Goal: Obtain resource: Download file/media

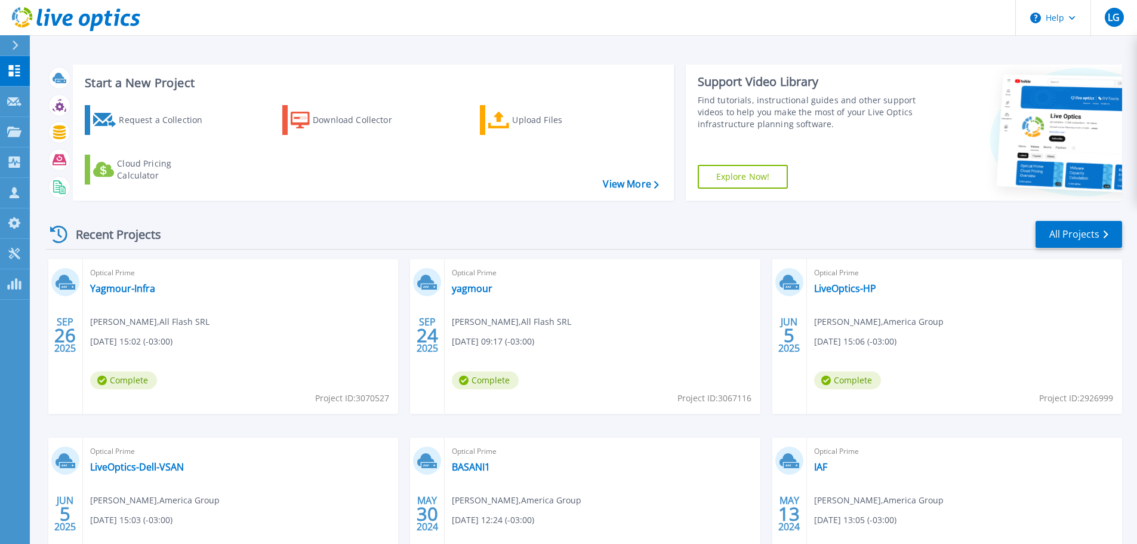
scroll to position [220, 0]
click at [145, 290] on link "Yagmour-Infra" at bounding box center [122, 288] width 65 height 12
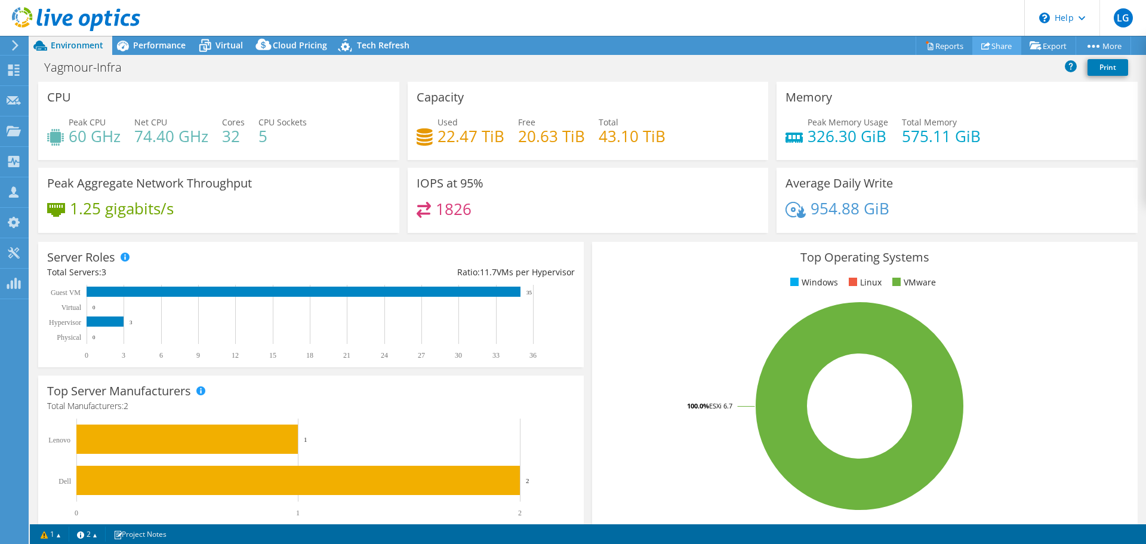
click at [995, 45] on link "Share" at bounding box center [997, 45] width 49 height 19
click at [943, 48] on link "Reports" at bounding box center [944, 45] width 57 height 19
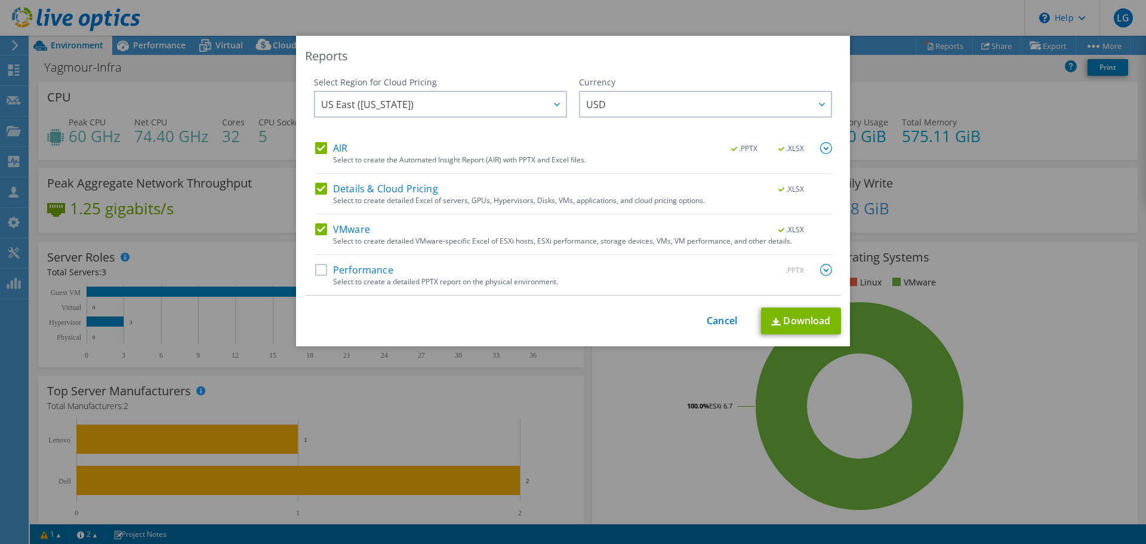
click at [318, 186] on label "Details & Cloud Pricing" at bounding box center [376, 189] width 123 height 12
click at [0, 0] on input "Details & Cloud Pricing" at bounding box center [0, 0] width 0 height 0
click at [315, 150] on label "AIR" at bounding box center [331, 148] width 32 height 12
click at [0, 0] on input "AIR" at bounding box center [0, 0] width 0 height 0
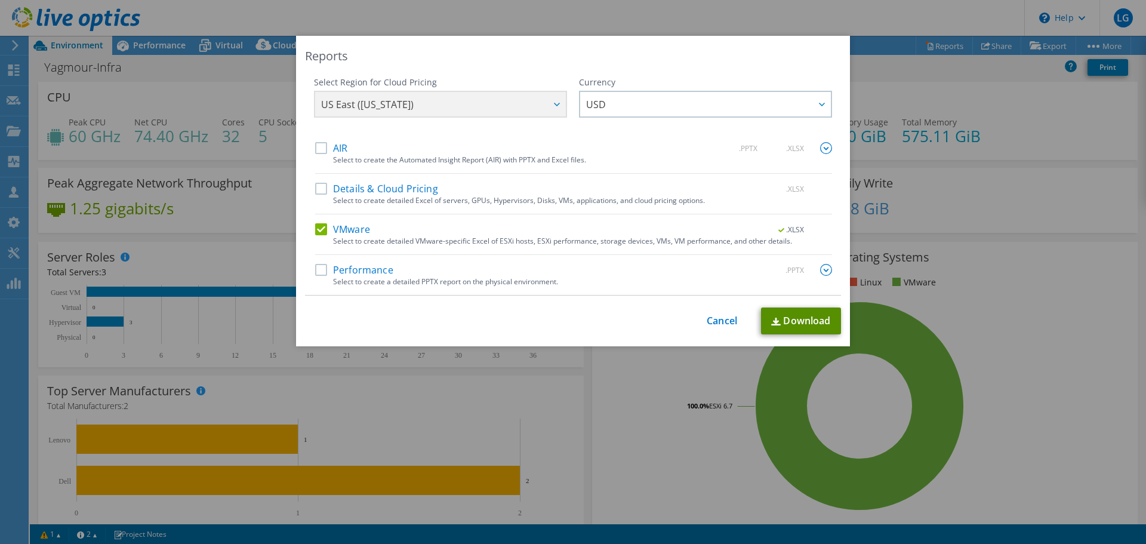
click at [805, 315] on link "Download" at bounding box center [801, 320] width 80 height 27
click at [1036, 240] on div "Reports Select Region for Cloud Pricing Asia Pacific (Hong Kong) Asia Pacific (…" at bounding box center [573, 272] width 1146 height 472
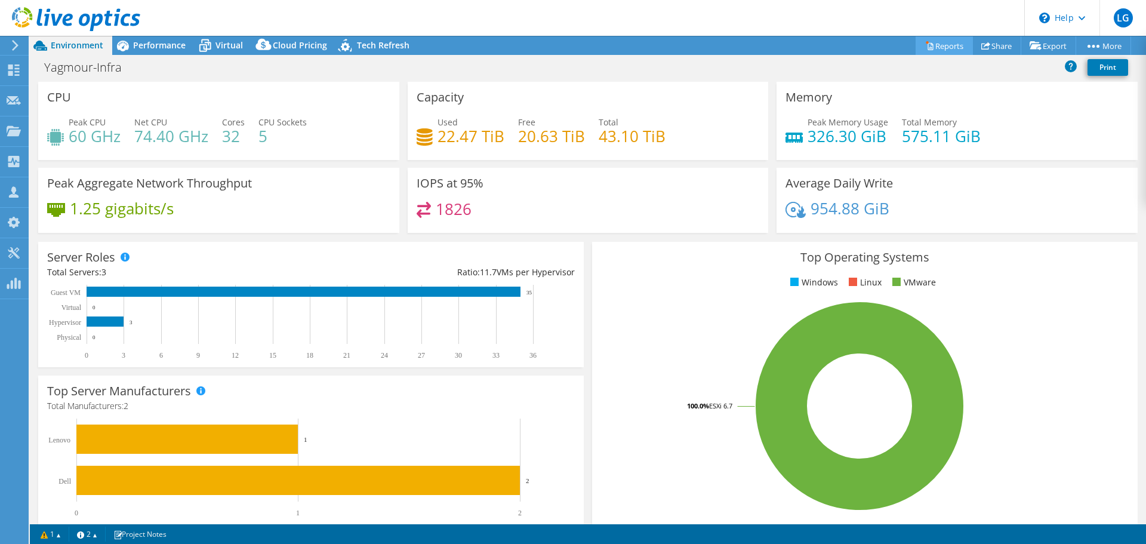
click at [916, 39] on link "Reports" at bounding box center [944, 45] width 57 height 19
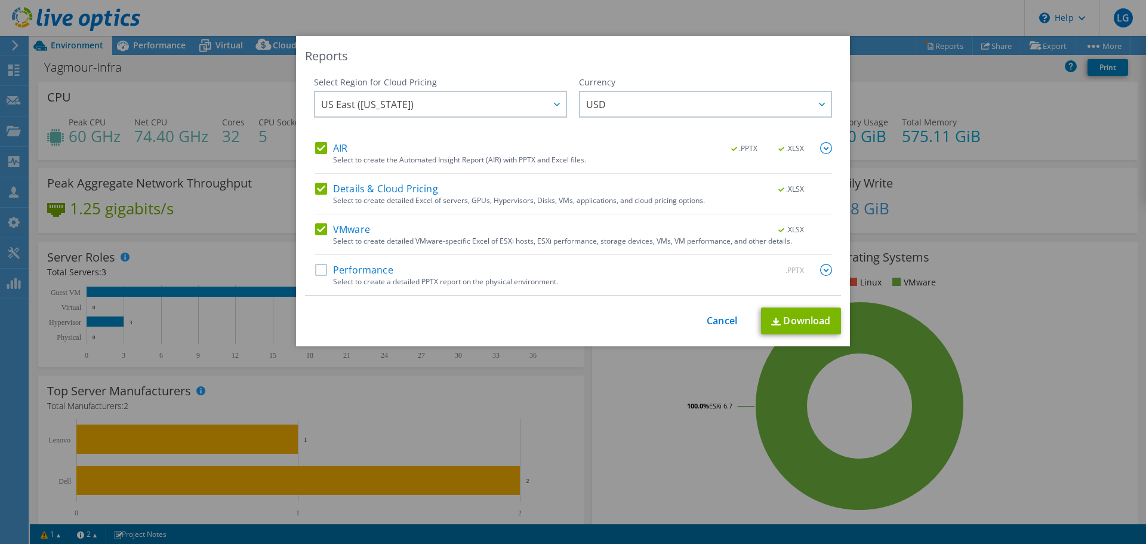
click at [322, 155] on div "AIR .PPTX .XLSX" at bounding box center [573, 149] width 517 height 14
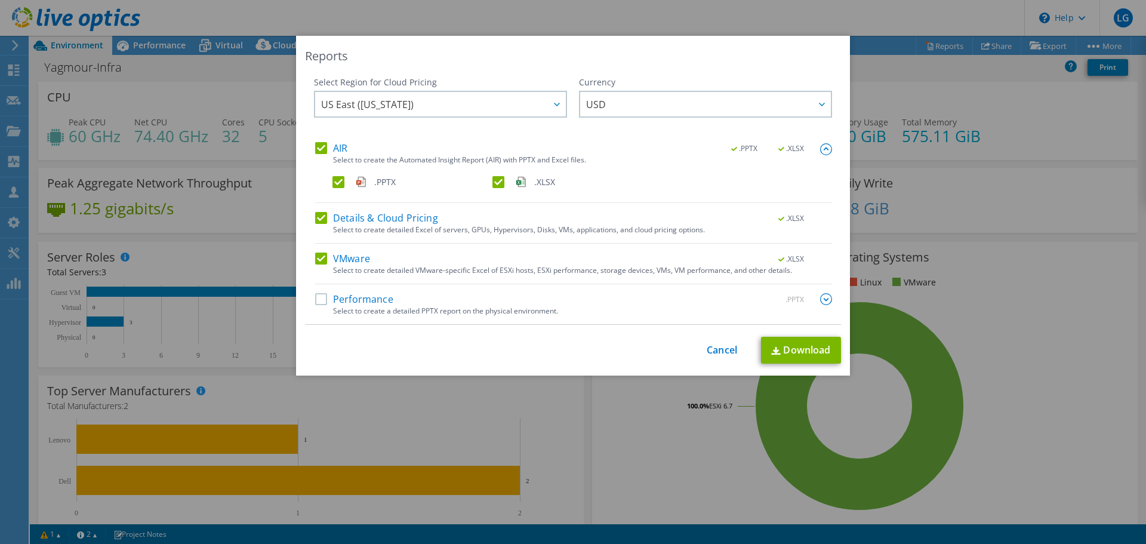
click at [322, 155] on div "AIR .PPTX .XLSX" at bounding box center [573, 149] width 517 height 14
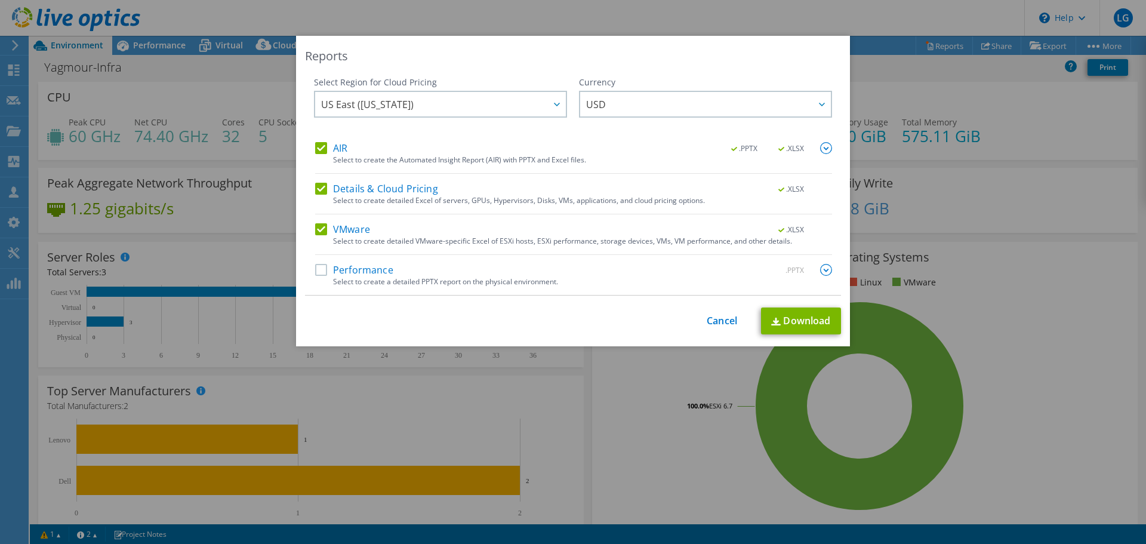
click at [321, 187] on label "Details & Cloud Pricing" at bounding box center [376, 189] width 123 height 12
click at [0, 0] on input "Details & Cloud Pricing" at bounding box center [0, 0] width 0 height 0
click at [318, 232] on label "VMware" at bounding box center [342, 229] width 55 height 12
click at [0, 0] on input "VMware" at bounding box center [0, 0] width 0 height 0
click at [800, 310] on link "Download" at bounding box center [801, 320] width 80 height 27
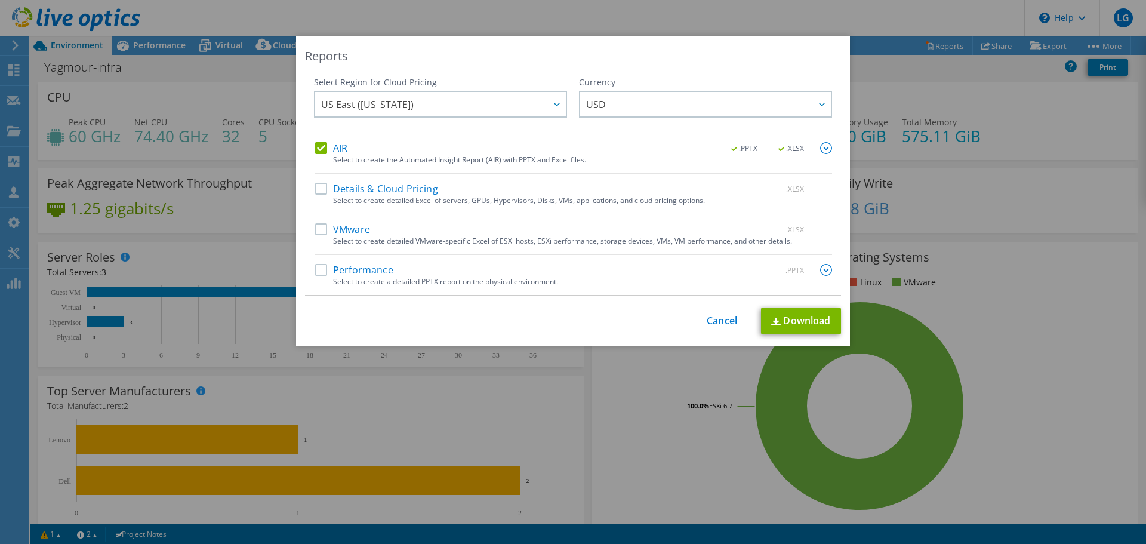
click at [1118, 170] on div "Reports Select Region for Cloud Pricing Asia Pacific (Hong Kong) Asia Pacific (…" at bounding box center [573, 272] width 1146 height 472
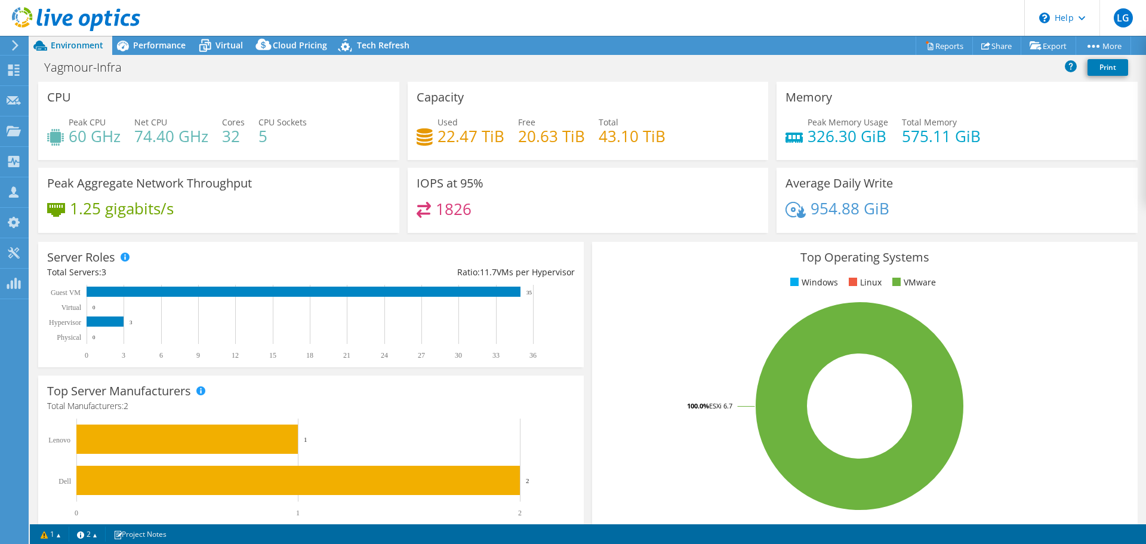
click at [152, 55] on div "Yagmour-Infra Print" at bounding box center [588, 68] width 1116 height 27
click at [151, 51] on div "Performance" at bounding box center [153, 45] width 82 height 19
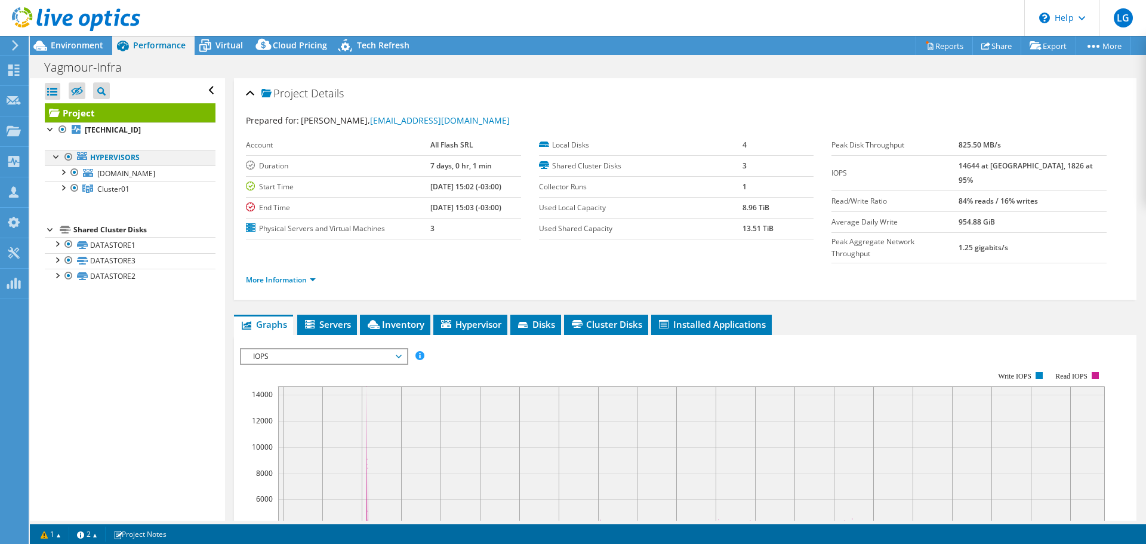
click at [55, 156] on div at bounding box center [57, 156] width 12 height 12
click at [57, 173] on div at bounding box center [63, 171] width 12 height 12
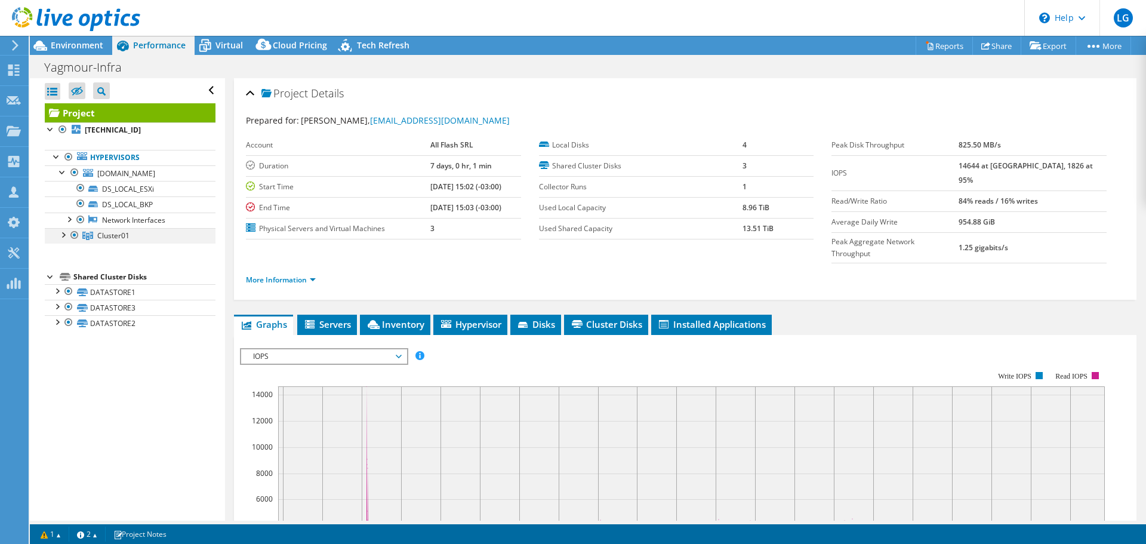
click at [61, 236] on div at bounding box center [63, 234] width 12 height 12
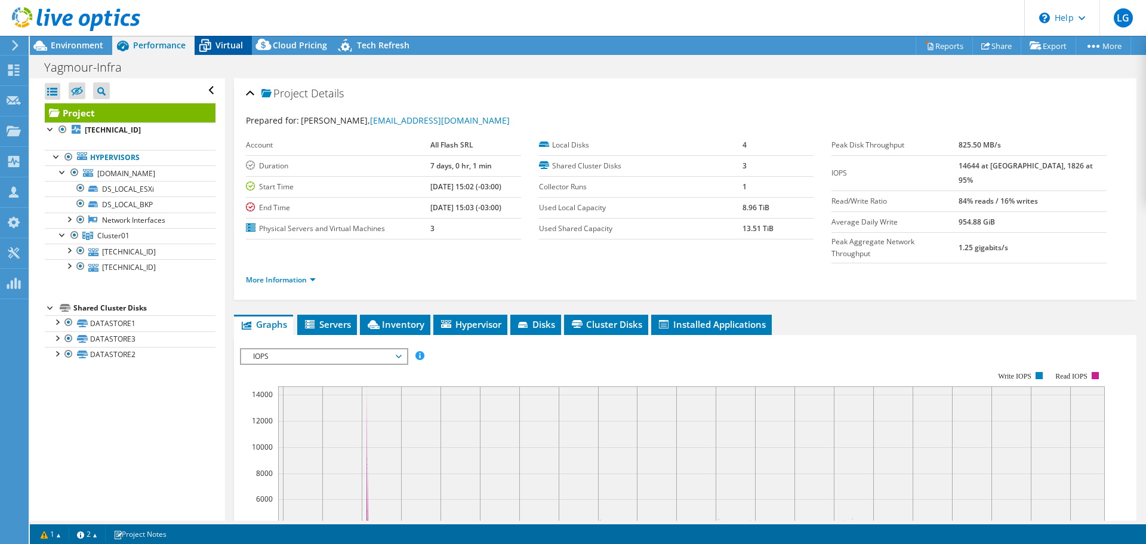
click at [227, 44] on span "Virtual" at bounding box center [229, 44] width 27 height 11
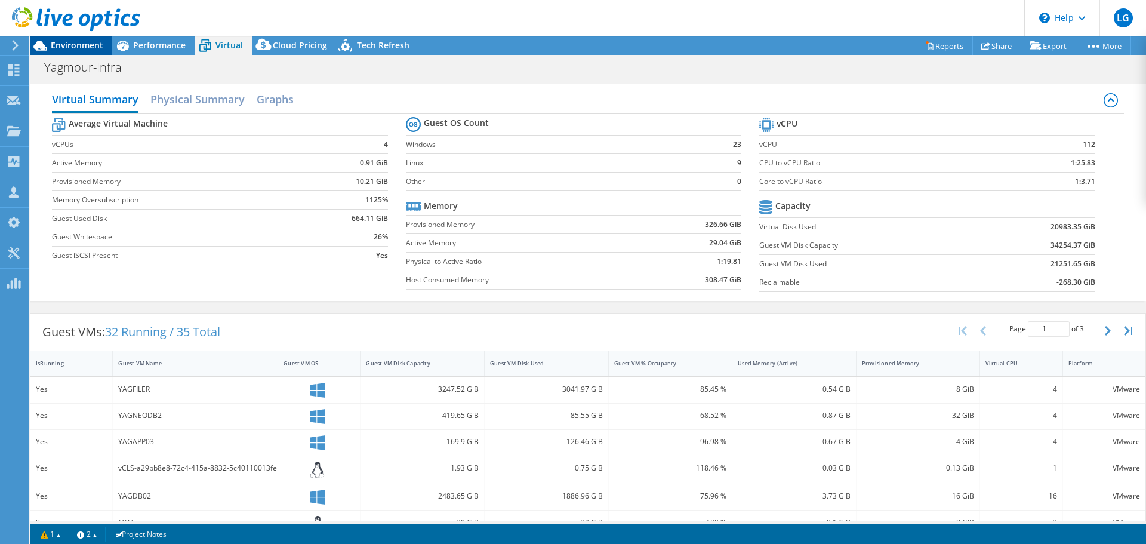
click at [66, 40] on span "Environment" at bounding box center [77, 44] width 53 height 11
